Goal: Task Accomplishment & Management: Use online tool/utility

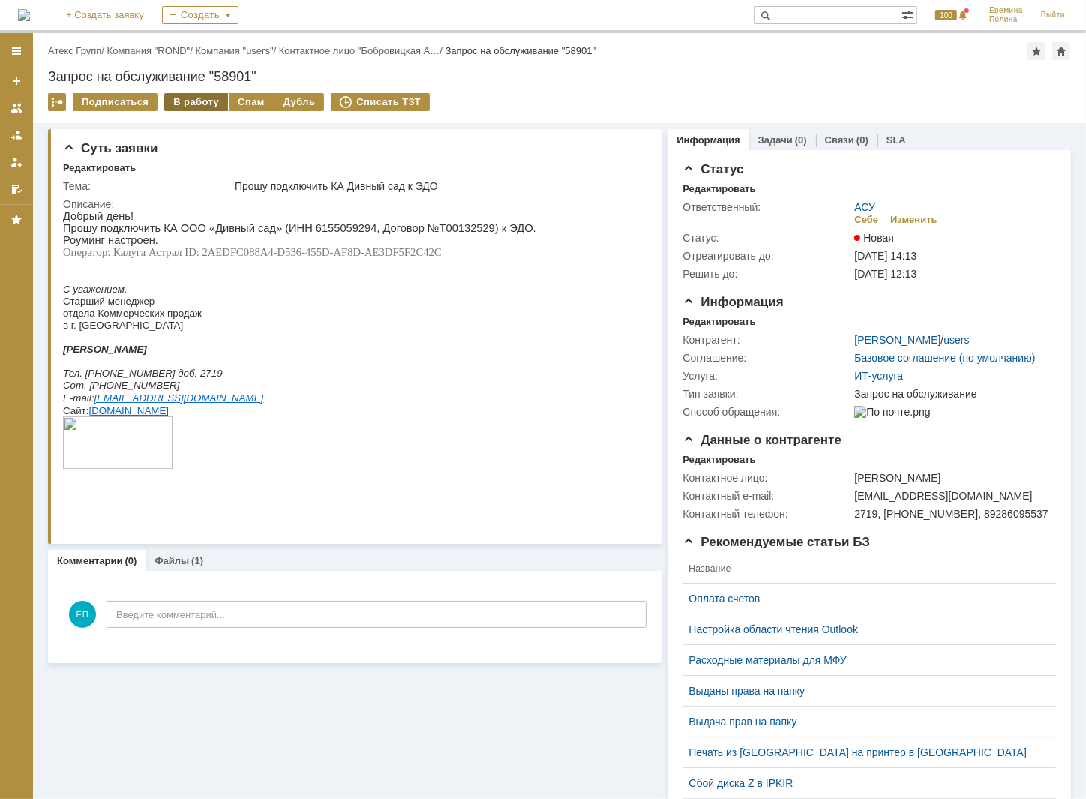
click at [174, 105] on div "В работу" at bounding box center [196, 102] width 64 height 18
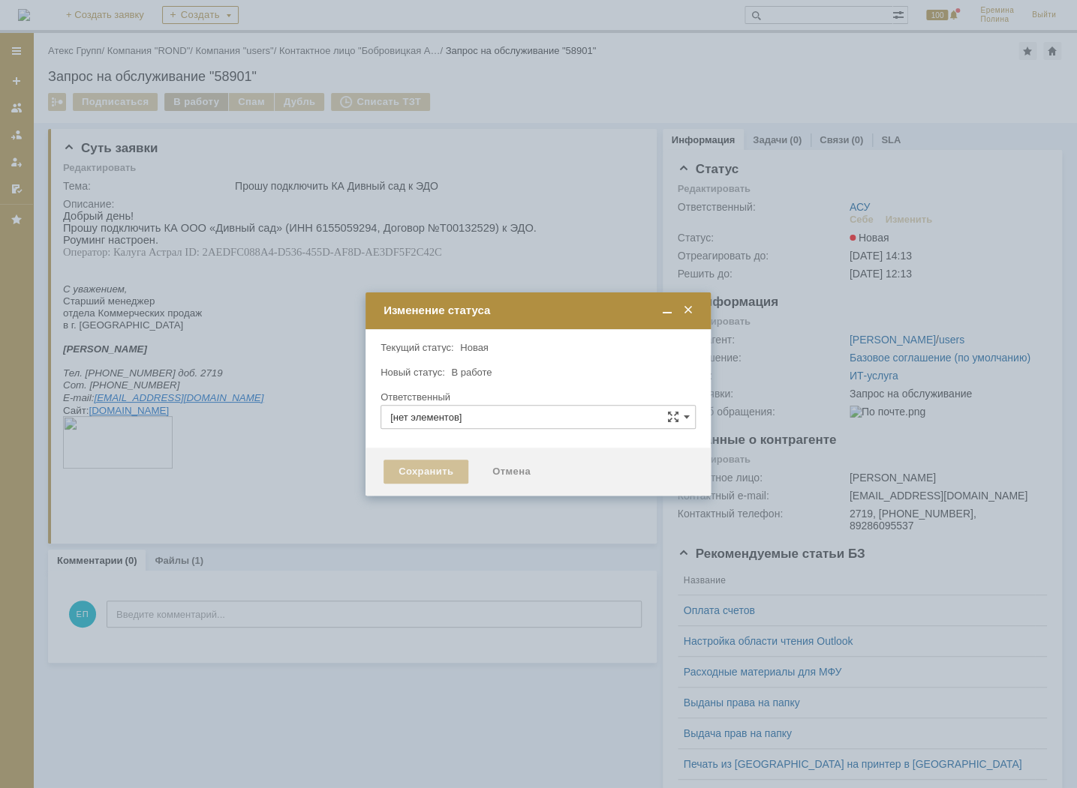
type input "АСУ"
type input "[PERSON_NAME]"
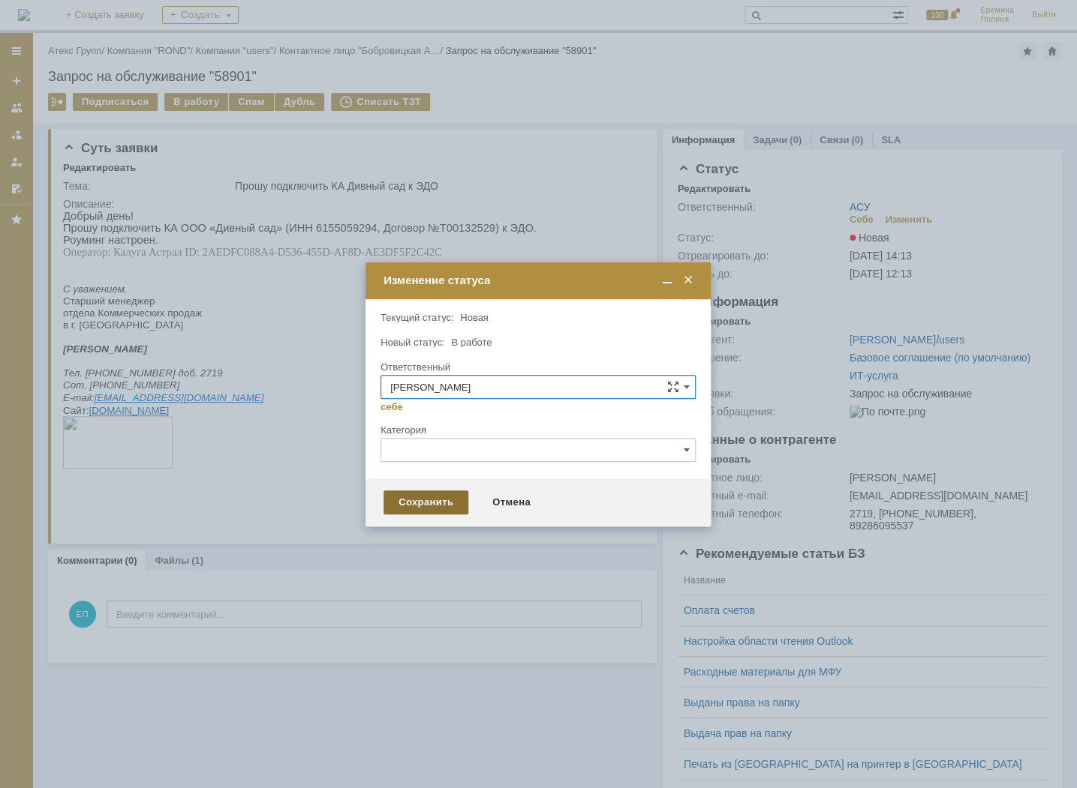
click at [431, 502] on div "Сохранить" at bounding box center [425, 503] width 85 height 24
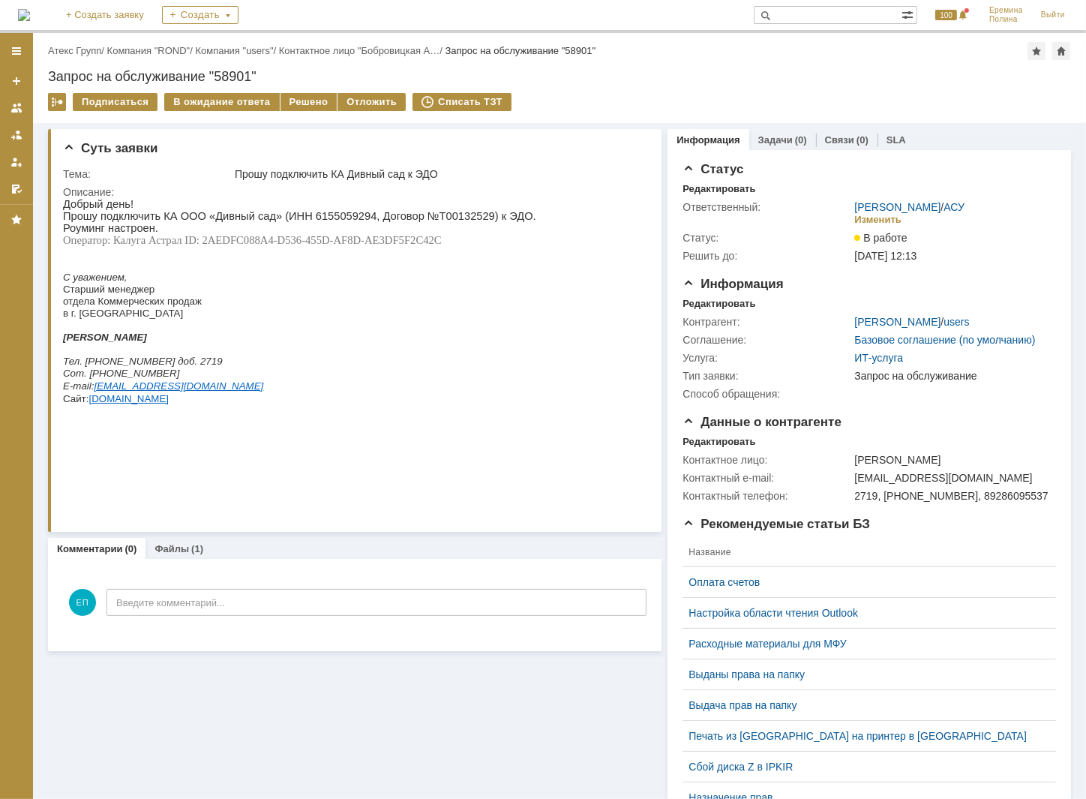
click at [329, 218] on span "Прошу подключить КА ООО «Дивный сад» (ИНН 6155059294, Договор №Т00132529) к ЭДО." at bounding box center [298, 215] width 473 height 12
copy span "6155059294"
drag, startPoint x: 253, startPoint y: 245, endPoint x: 212, endPoint y: 245, distance: 40.5
click at [253, 245] on span "Оператор: Калуга Астрал ID: 2AEDFC088A4-D536-455D-AF8D-AE3DF5F2C42C" at bounding box center [251, 239] width 379 height 12
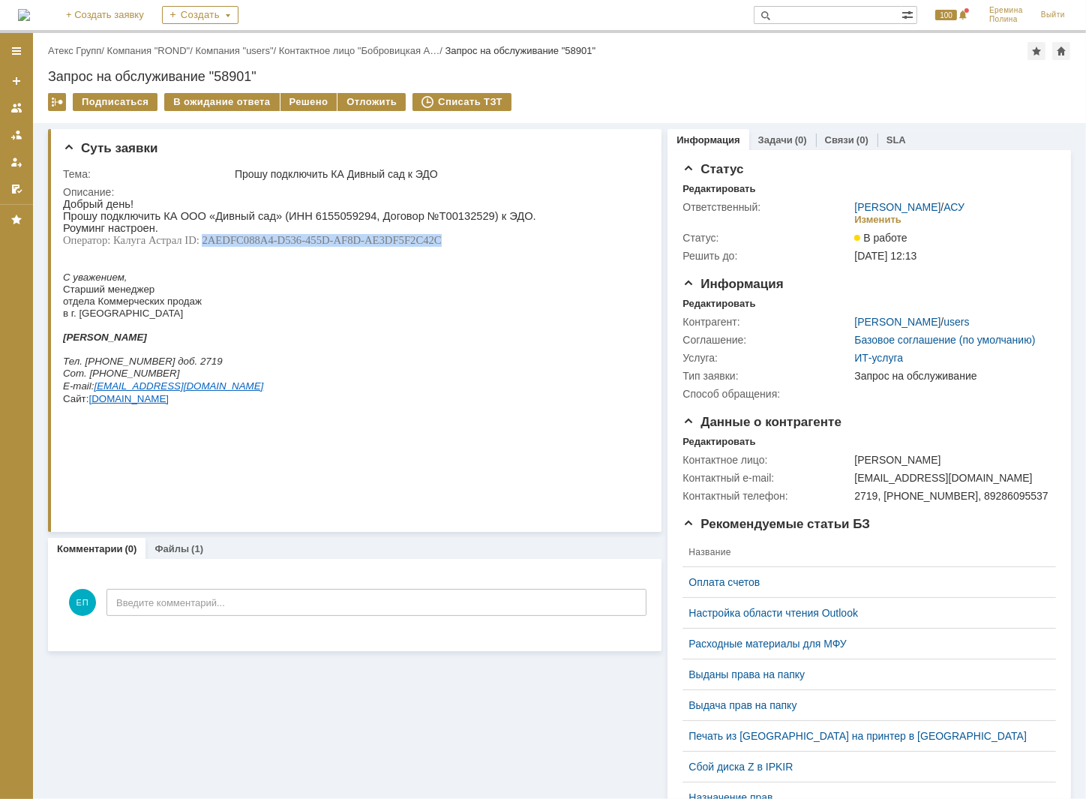
drag, startPoint x: 200, startPoint y: 245, endPoint x: 437, endPoint y: 243, distance: 237.1
click at [437, 243] on span "Оператор: Калуга Астрал ID: 2AEDFC088A4-D536-455D-AF8D-AE3DF5F2C42C" at bounding box center [251, 239] width 379 height 12
copy span "2AEDFC088A4-D536-455D-AF8D-AE3DF5F2C42C"
drag, startPoint x: 356, startPoint y: 387, endPoint x: 297, endPoint y: 222, distance: 175.1
click at [297, 221] on span "Прошу подключить КА ООО «Дивный сад» (ИНН 6155059294, Договор №Т00132529) к ЭДО." at bounding box center [298, 215] width 473 height 12
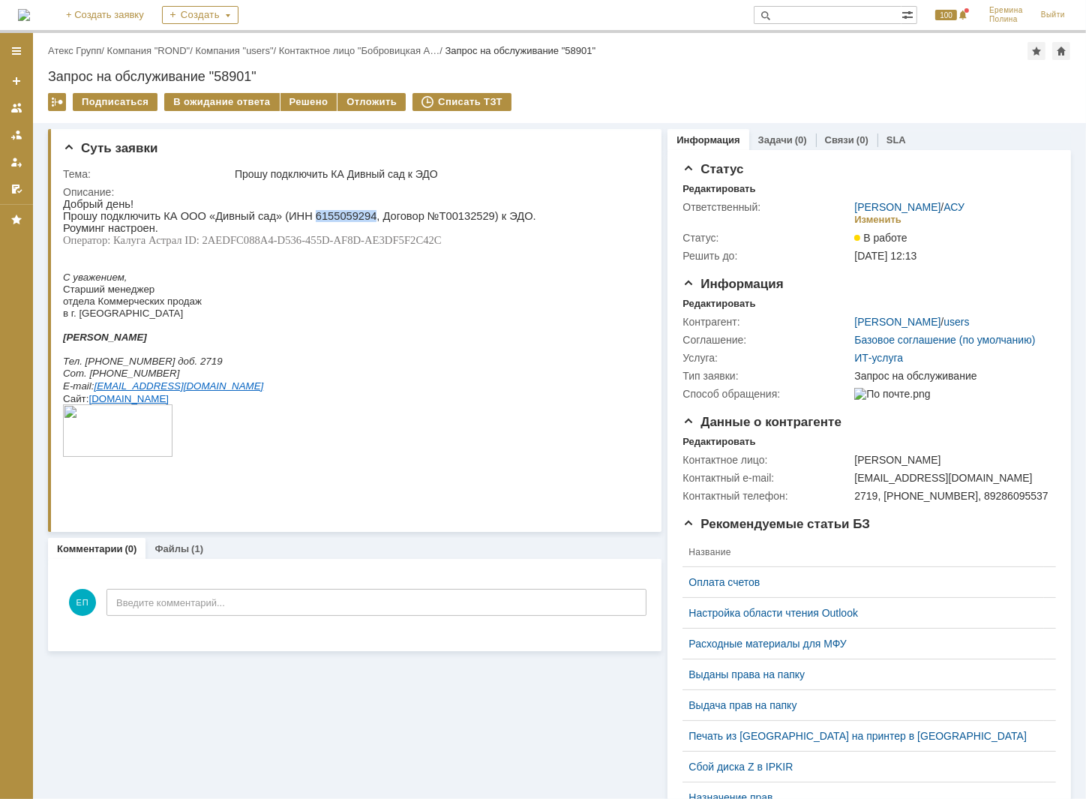
click at [297, 221] on span "Прошу подключить КА ООО «Дивный сад» (ИНН 6155059294, Договор №Т00132529) к ЭДО." at bounding box center [298, 215] width 473 height 12
copy span "6155059294"
click at [281, 104] on div "Решено" at bounding box center [309, 102] width 57 height 18
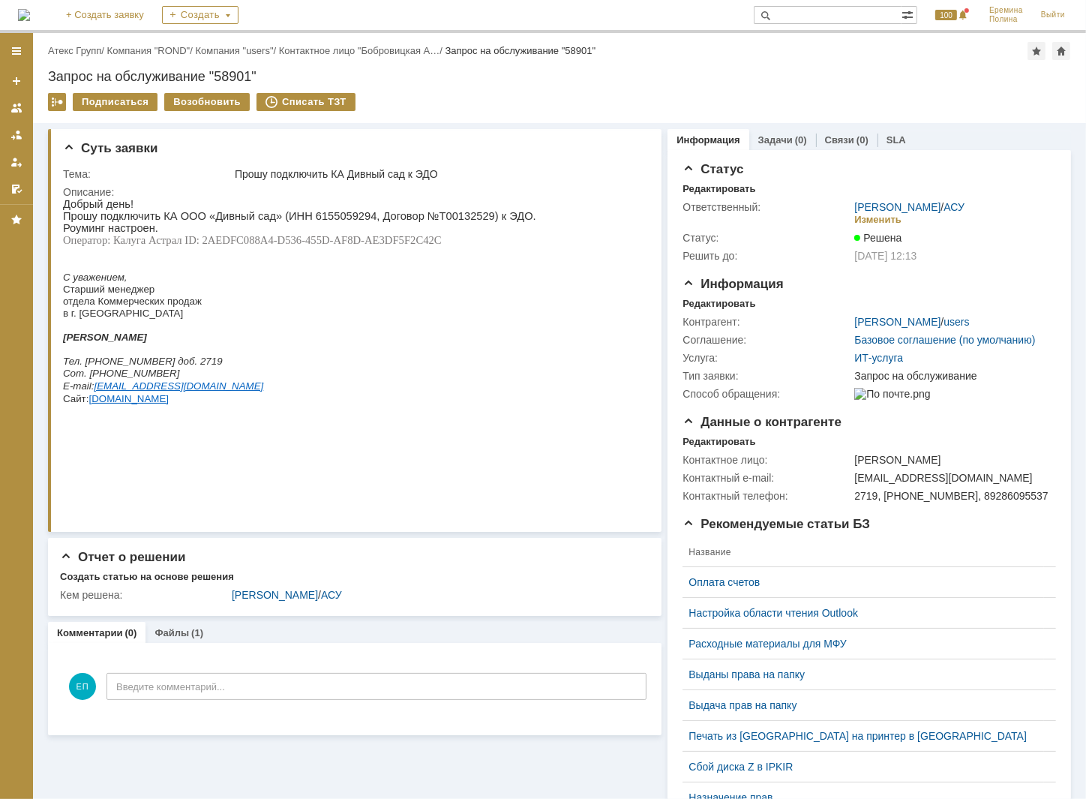
click at [1071, 113] on div "Подписаться Возобновить Списать ТЗТ" at bounding box center [559, 109] width 1023 height 32
click at [96, 49] on link "Атекс Групп" at bounding box center [74, 50] width 53 height 11
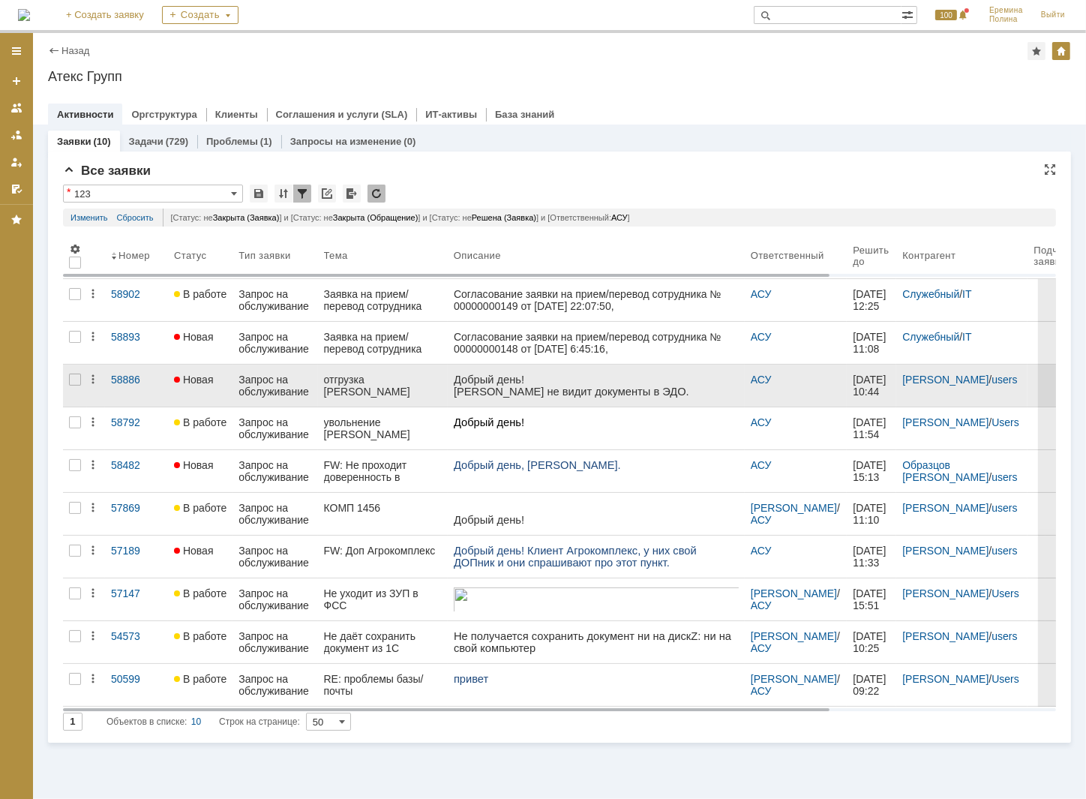
click at [362, 381] on div "отгрузка [PERSON_NAME]" at bounding box center [383, 386] width 118 height 24
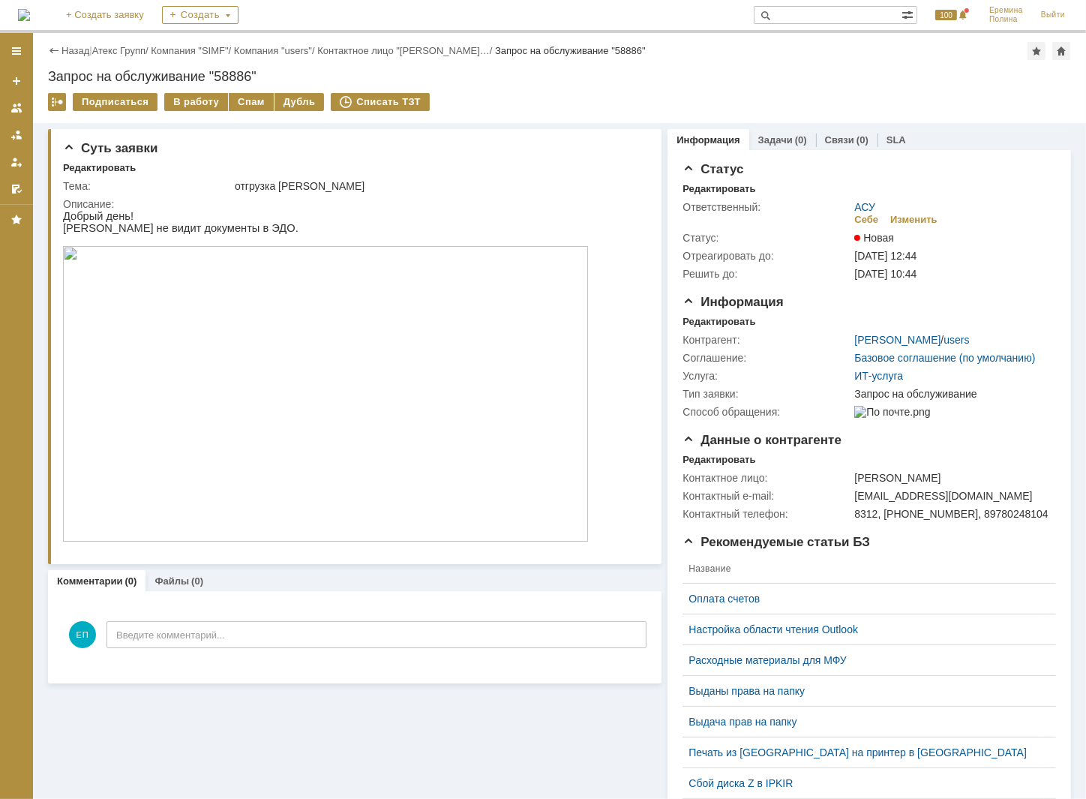
click at [338, 348] on img at bounding box center [324, 393] width 525 height 296
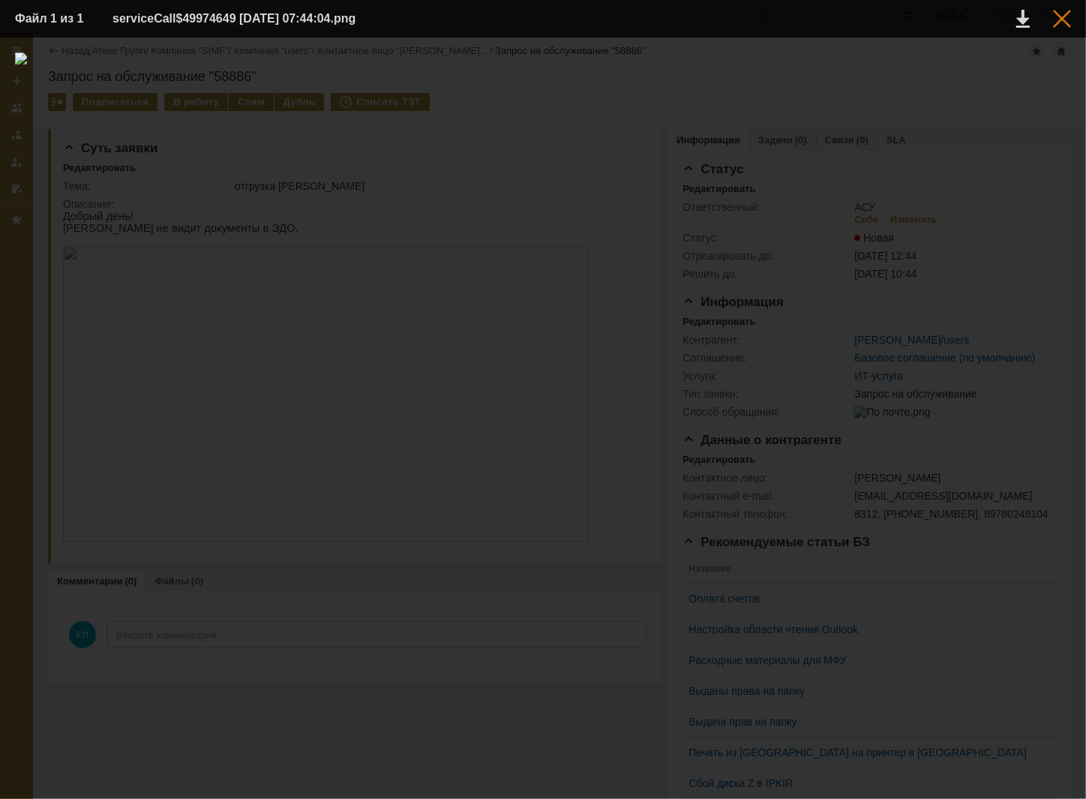
click at [1053, 21] on div at bounding box center [1062, 19] width 18 height 18
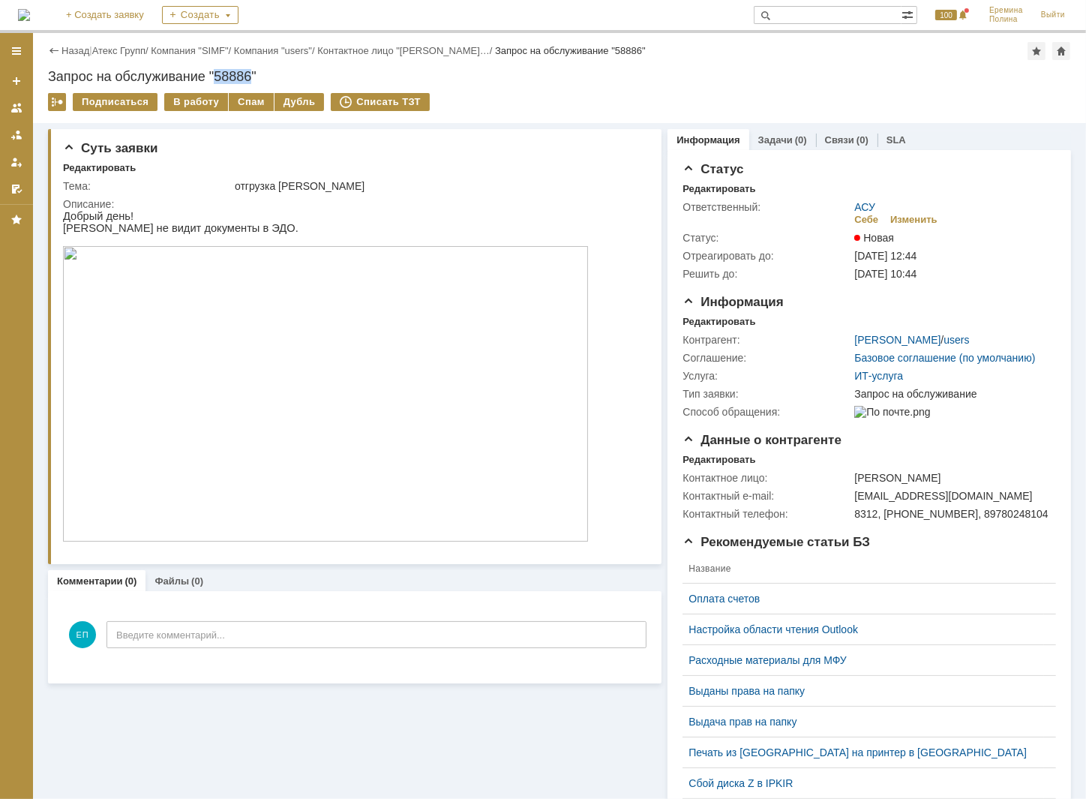
drag, startPoint x: 218, startPoint y: 72, endPoint x: 252, endPoint y: 75, distance: 34.6
click at [252, 75] on div "Запрос на обслуживание "58886"" at bounding box center [559, 76] width 1023 height 15
copy div "58886"
click at [132, 48] on link "Атекс Групп" at bounding box center [118, 50] width 53 height 11
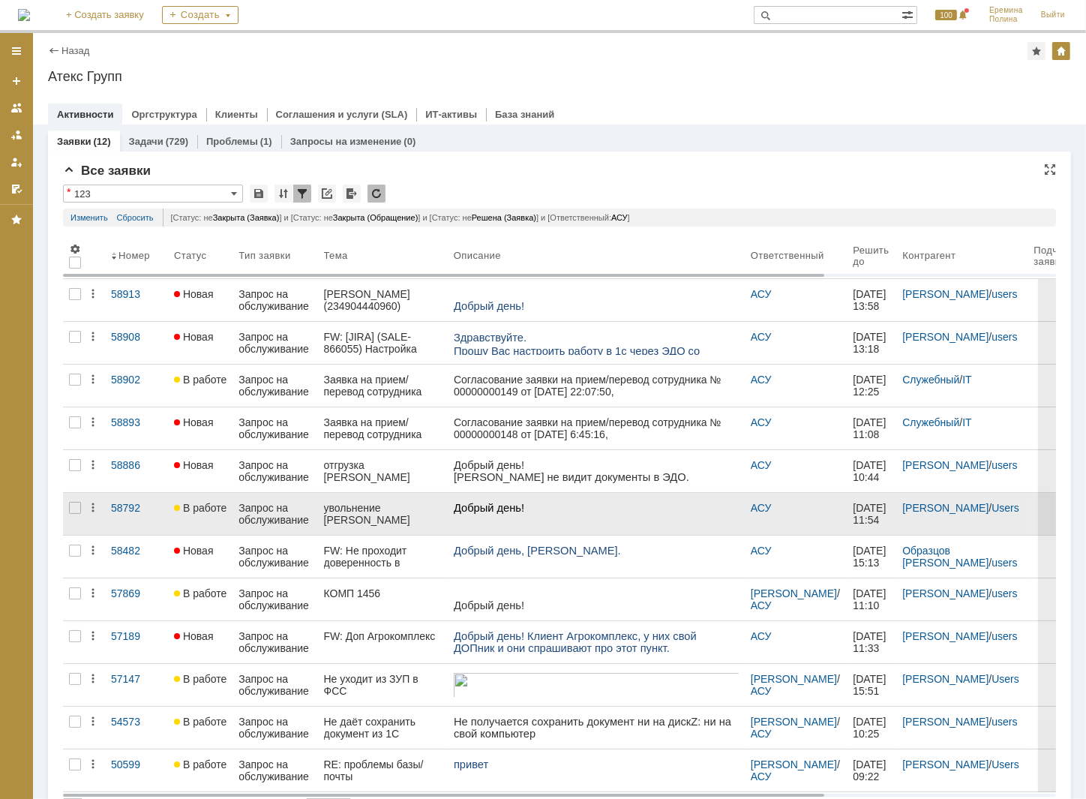
click at [422, 509] on div "увольнение [PERSON_NAME] [DATE]" at bounding box center [383, 514] width 118 height 24
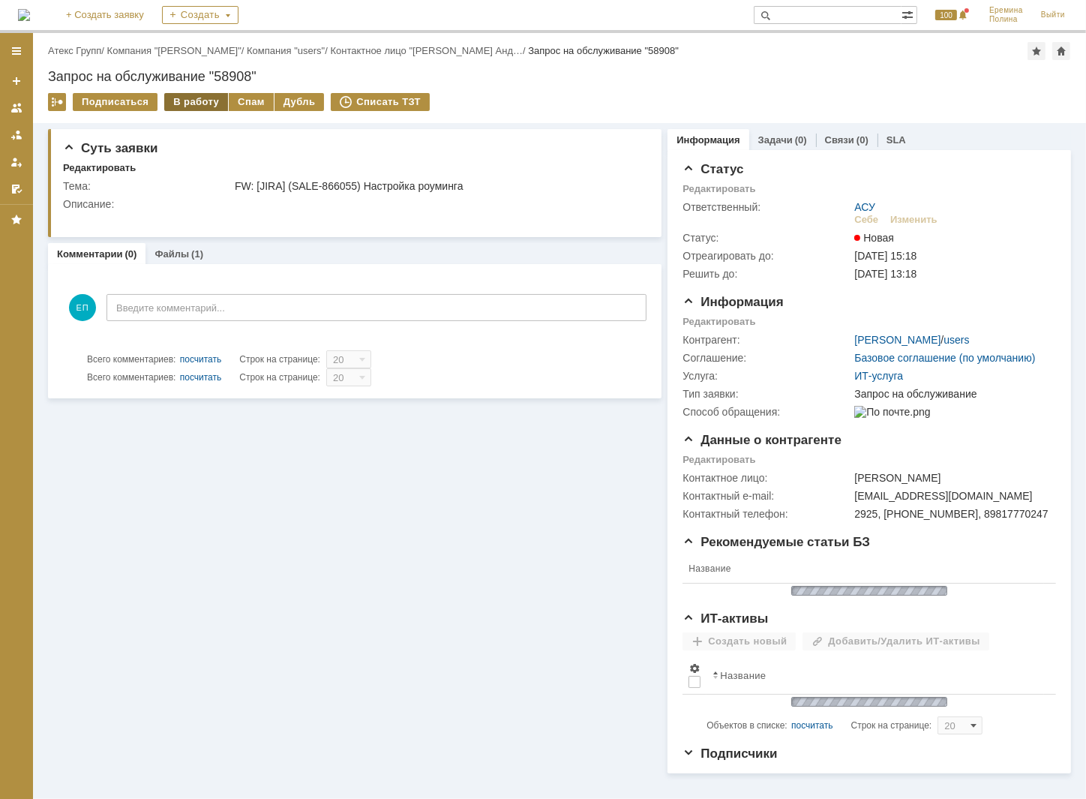
click at [197, 101] on div "В работу" at bounding box center [196, 102] width 64 height 18
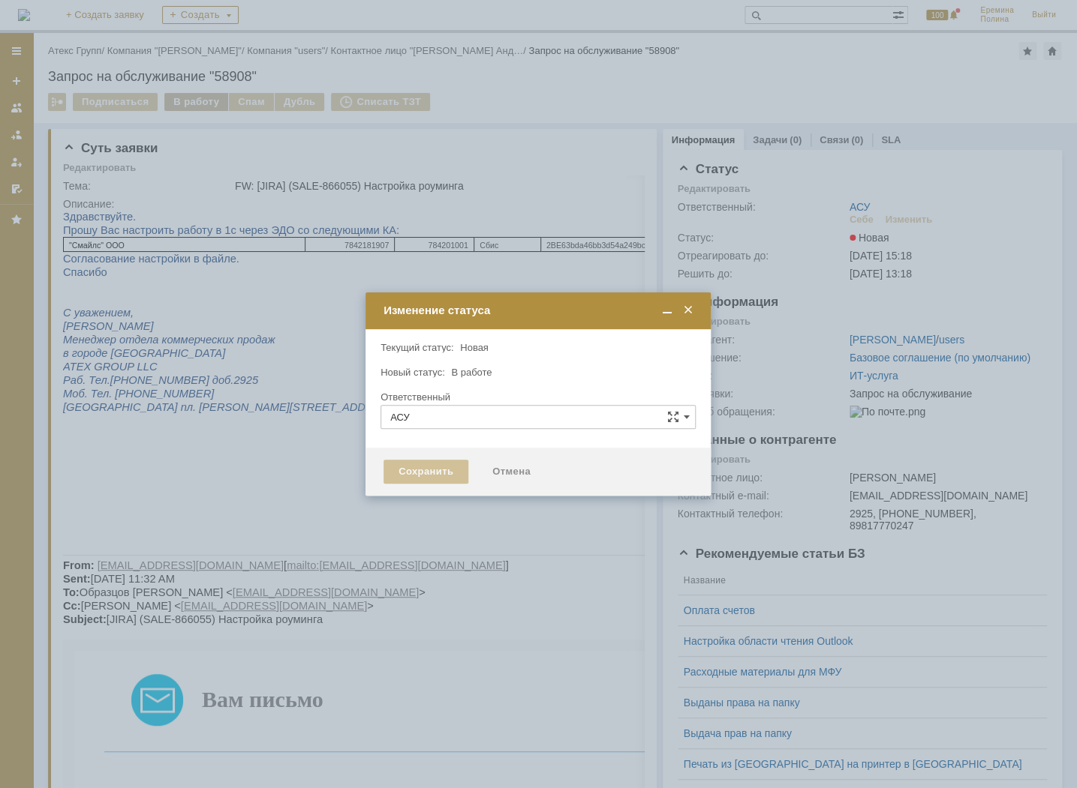
type input "[PERSON_NAME]"
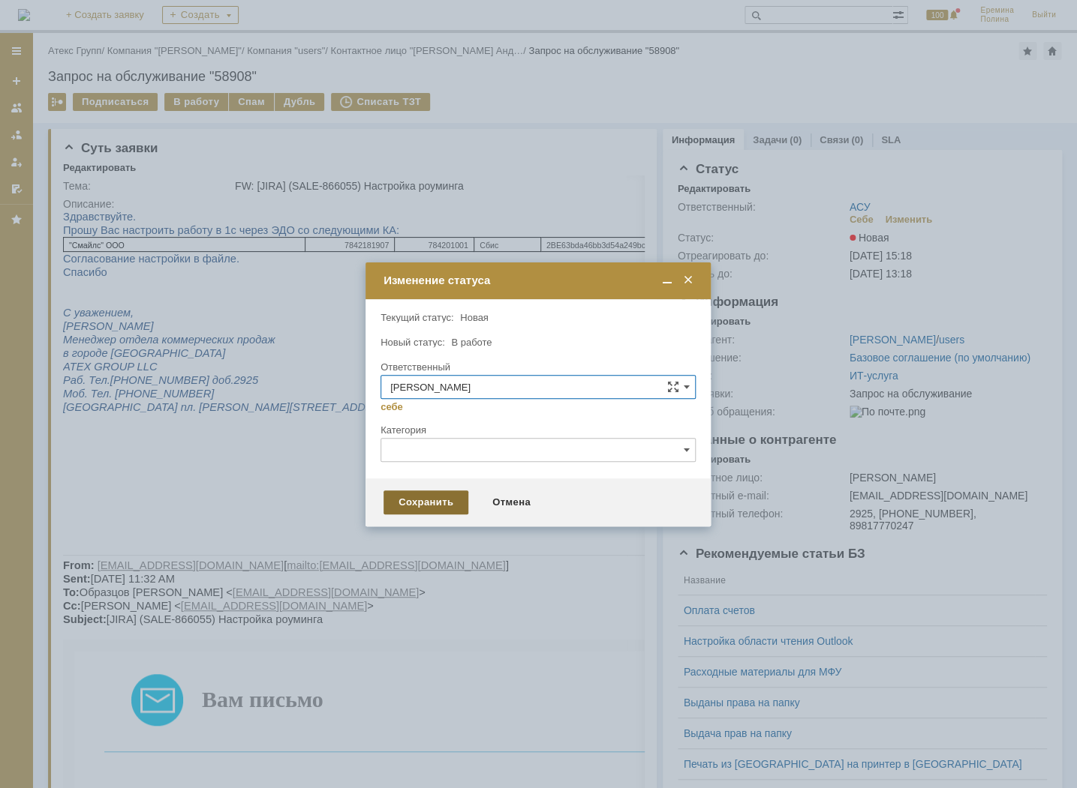
click at [413, 494] on div "Сохранить" at bounding box center [425, 503] width 85 height 24
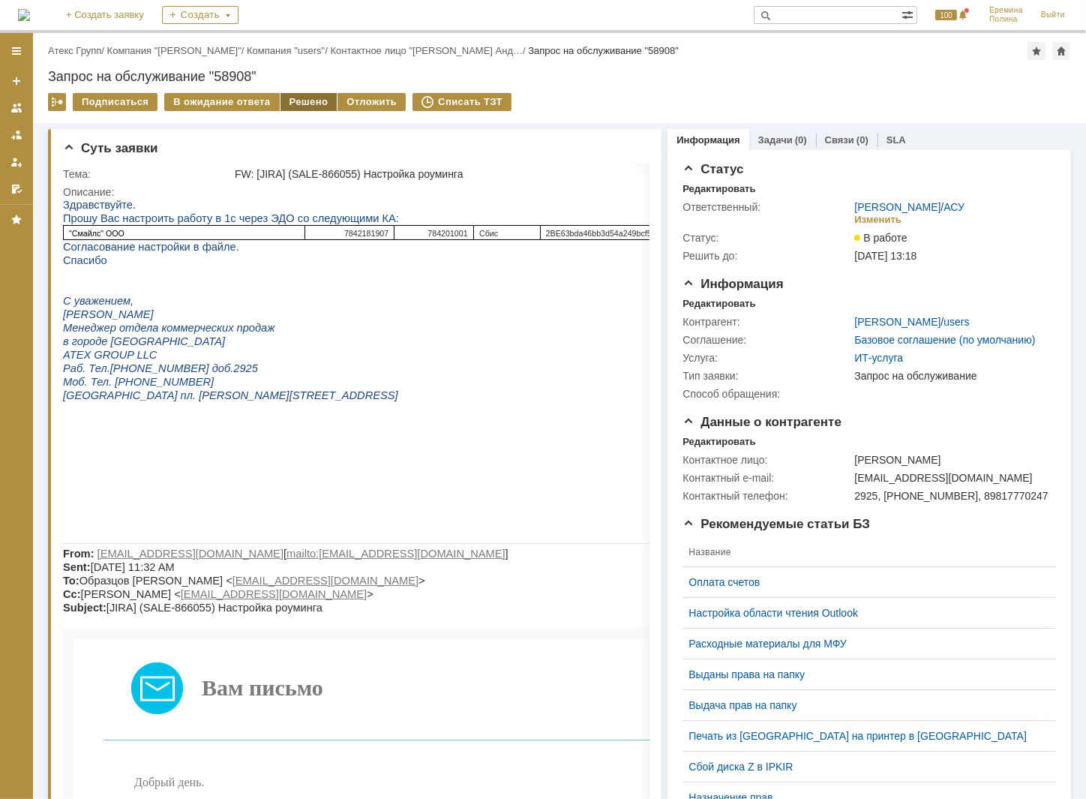
click at [287, 100] on div "Решено" at bounding box center [309, 102] width 57 height 18
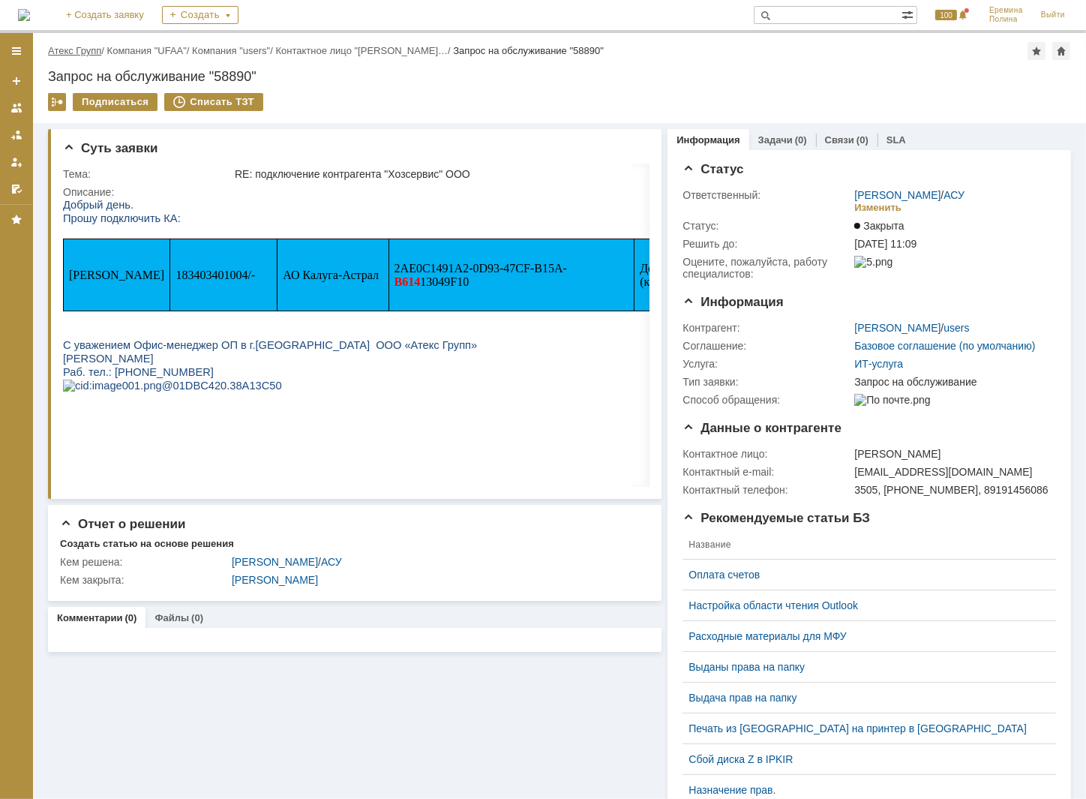
click at [95, 47] on link "Атекс Групп" at bounding box center [74, 50] width 53 height 11
